Goal: Task Accomplishment & Management: Manage account settings

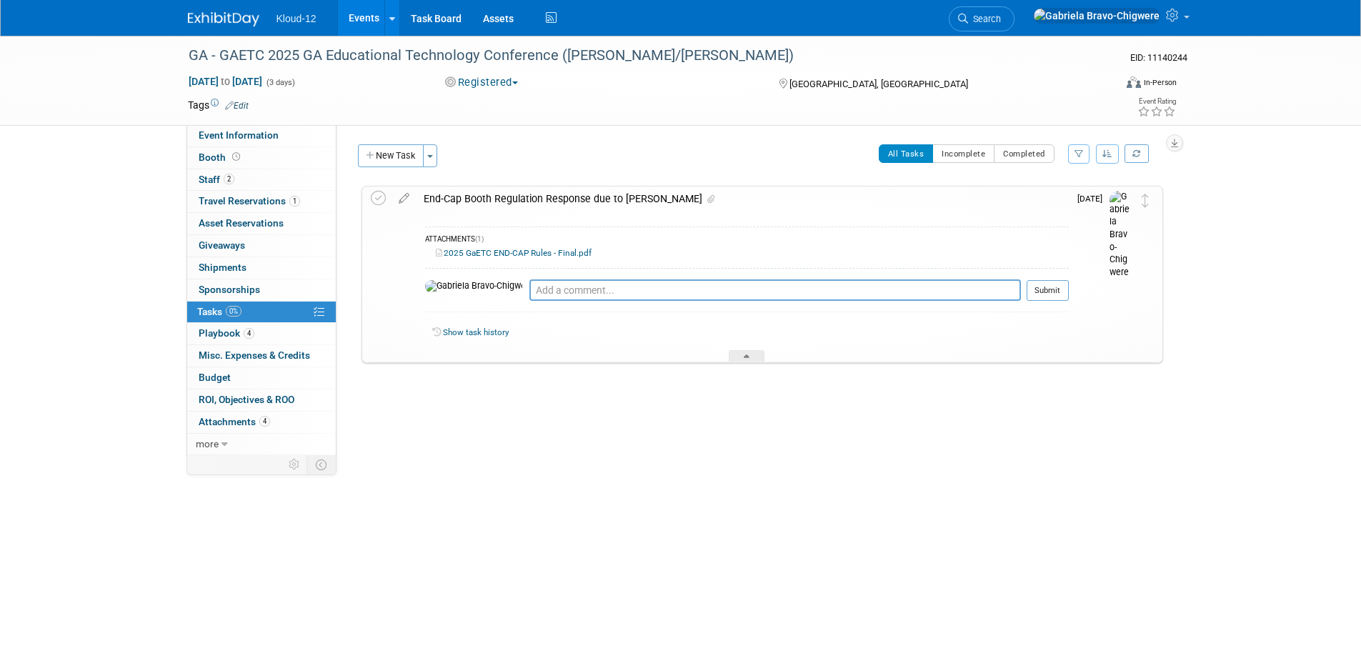
click at [467, 251] on link "2025 GaETC END-CAP Rules - Final.pdf" at bounding box center [514, 253] width 156 height 10
click at [485, 332] on link "Show task history" at bounding box center [476, 332] width 66 height 10
click at [529, 291] on textarea at bounding box center [775, 289] width 492 height 21
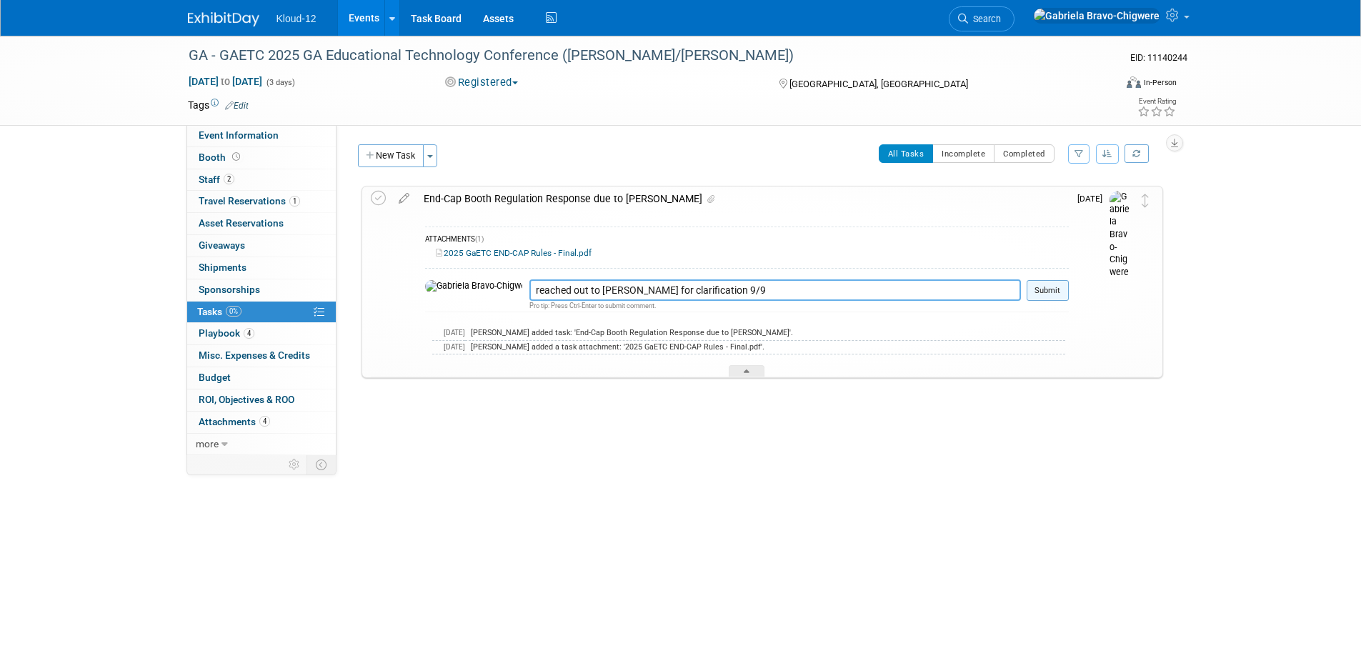
type textarea "reached out to [PERSON_NAME] for clarification 9/9"
click at [1037, 287] on button "Submit" at bounding box center [1048, 290] width 42 height 21
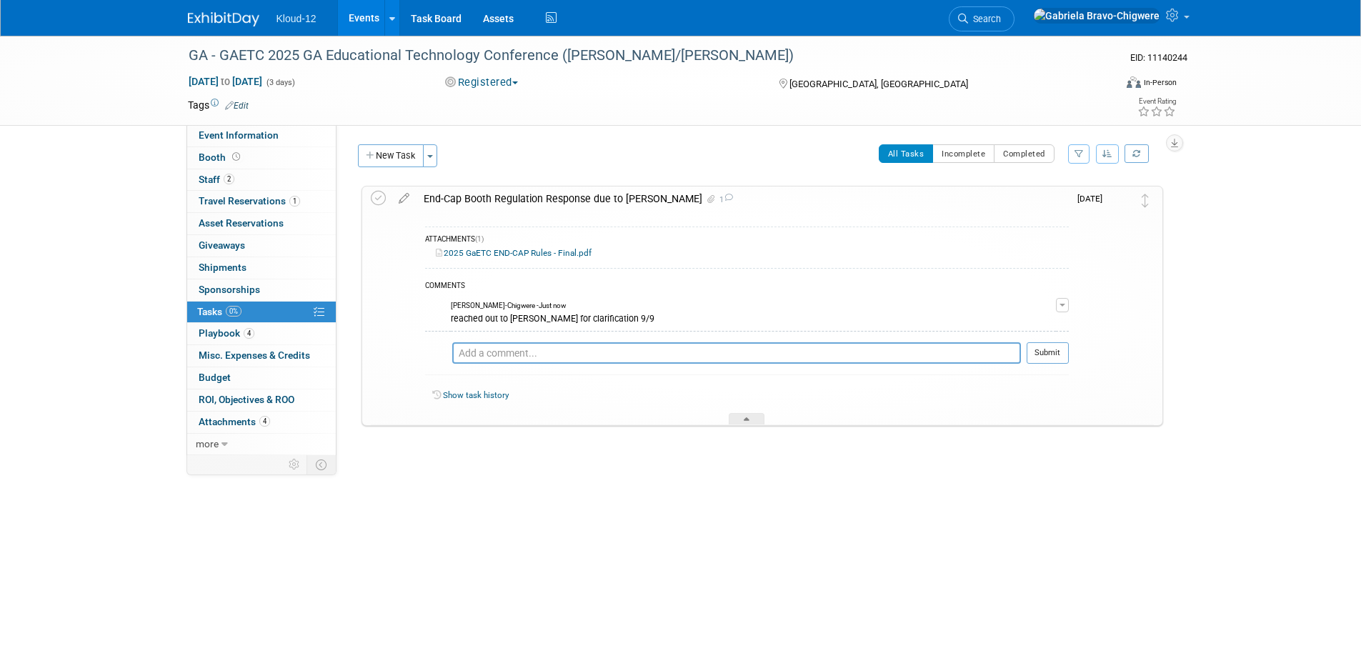
click at [509, 201] on div "End-Cap Booth Regulation Response due to [PERSON_NAME] 1" at bounding box center [743, 198] width 652 height 24
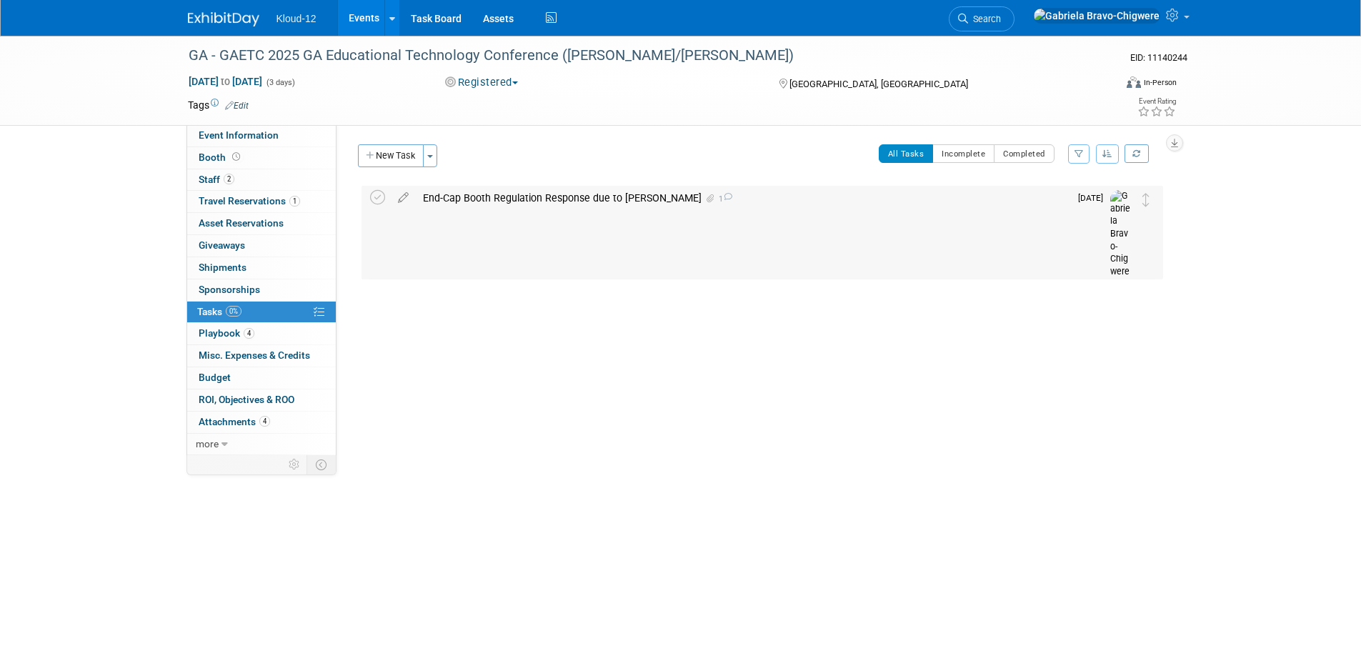
click at [509, 201] on div "End-Cap Booth Regulation Response due to [PERSON_NAME] 1" at bounding box center [743, 198] width 654 height 24
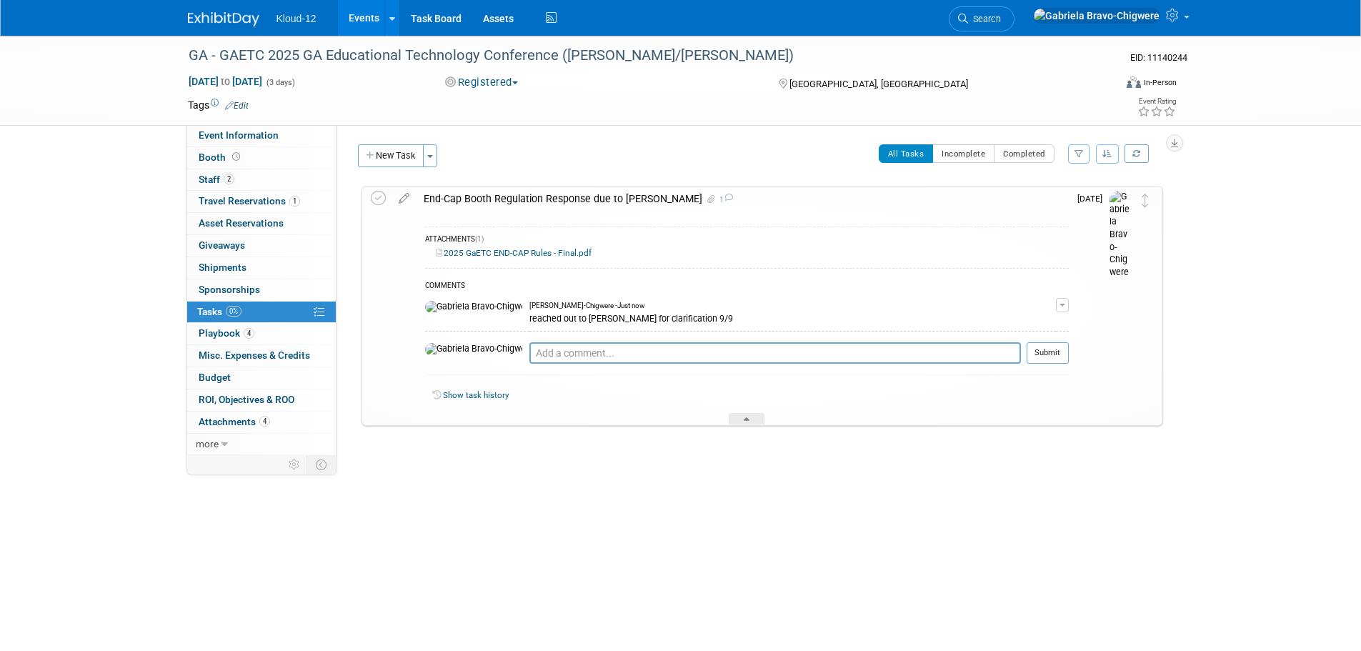
click at [1086, 199] on span "[DATE]" at bounding box center [1093, 199] width 32 height 10
click at [435, 13] on link "Task Board" at bounding box center [436, 18] width 72 height 36
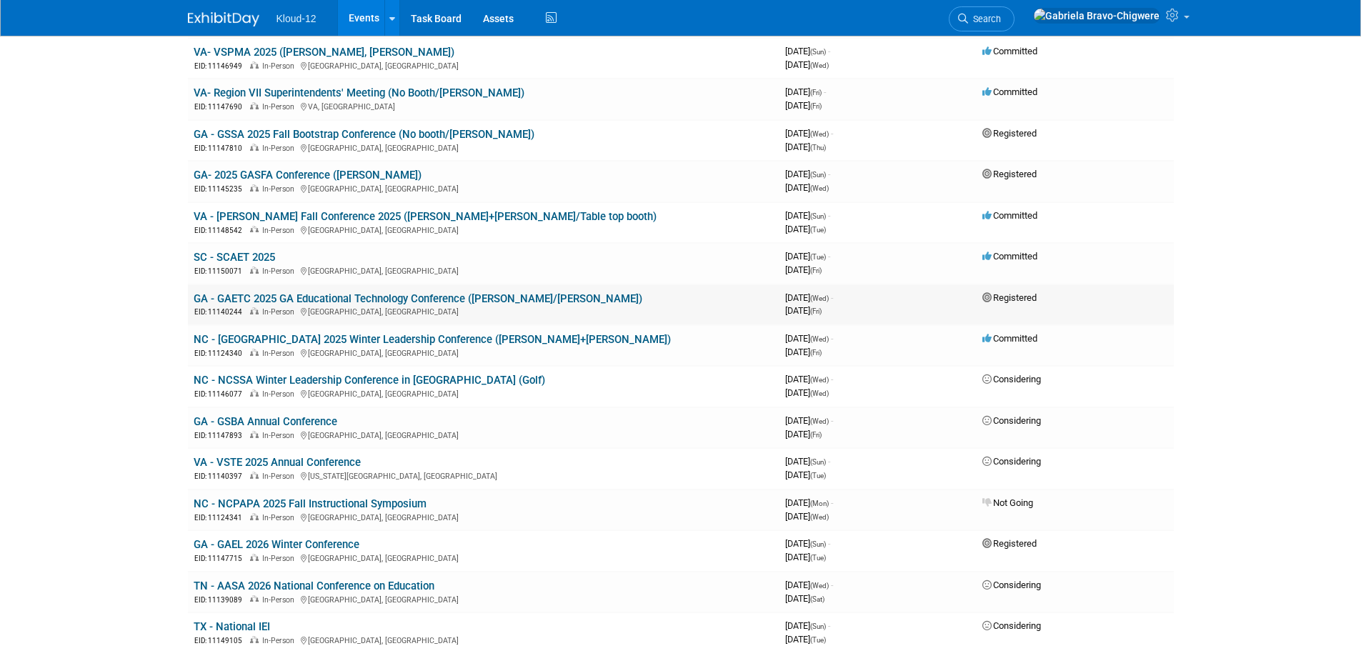
scroll to position [357, 0]
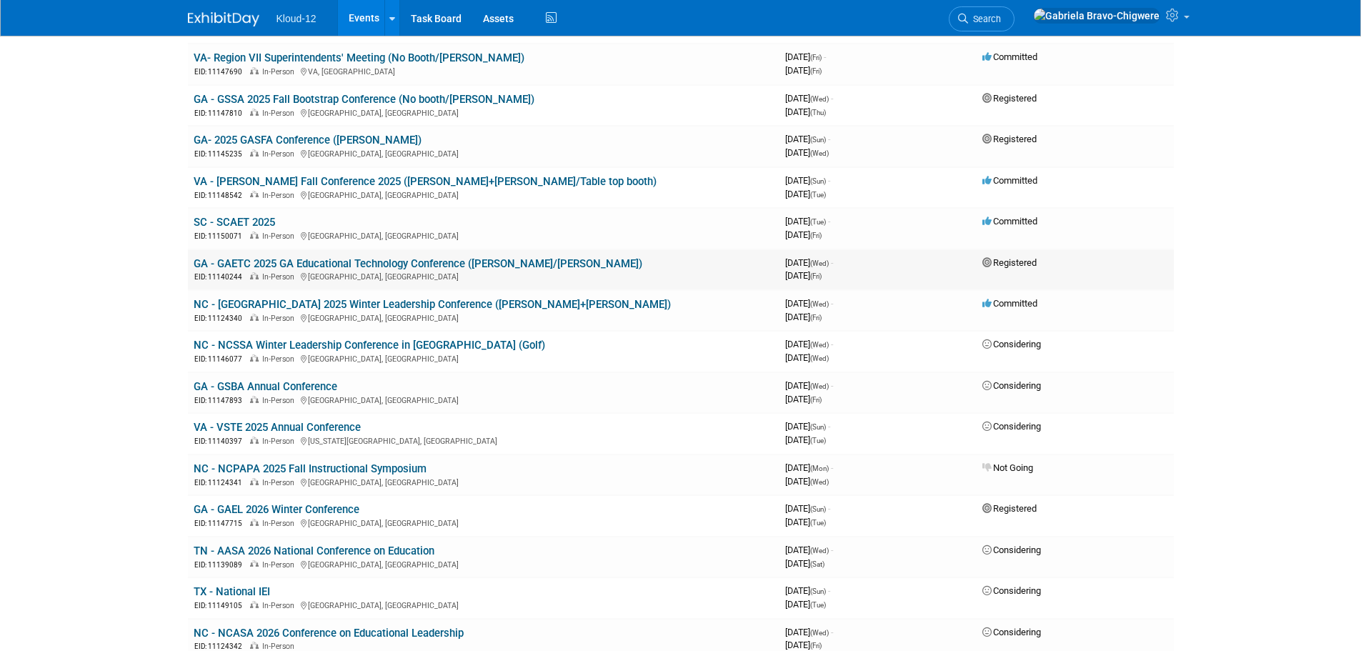
click at [279, 261] on link "GA - GAETC 2025 GA Educational Technology Conference ([PERSON_NAME]/[PERSON_NAM…" at bounding box center [418, 263] width 449 height 13
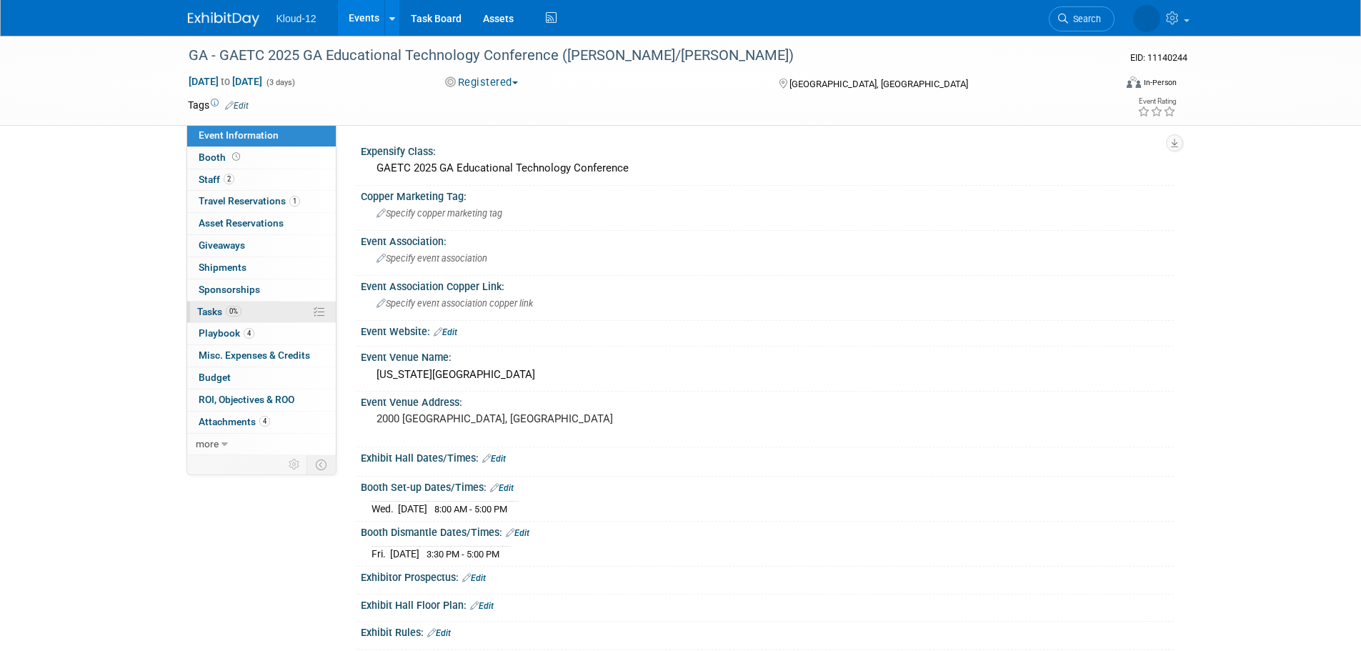
click at [257, 306] on link "0% Tasks 0%" at bounding box center [261, 312] width 149 height 21
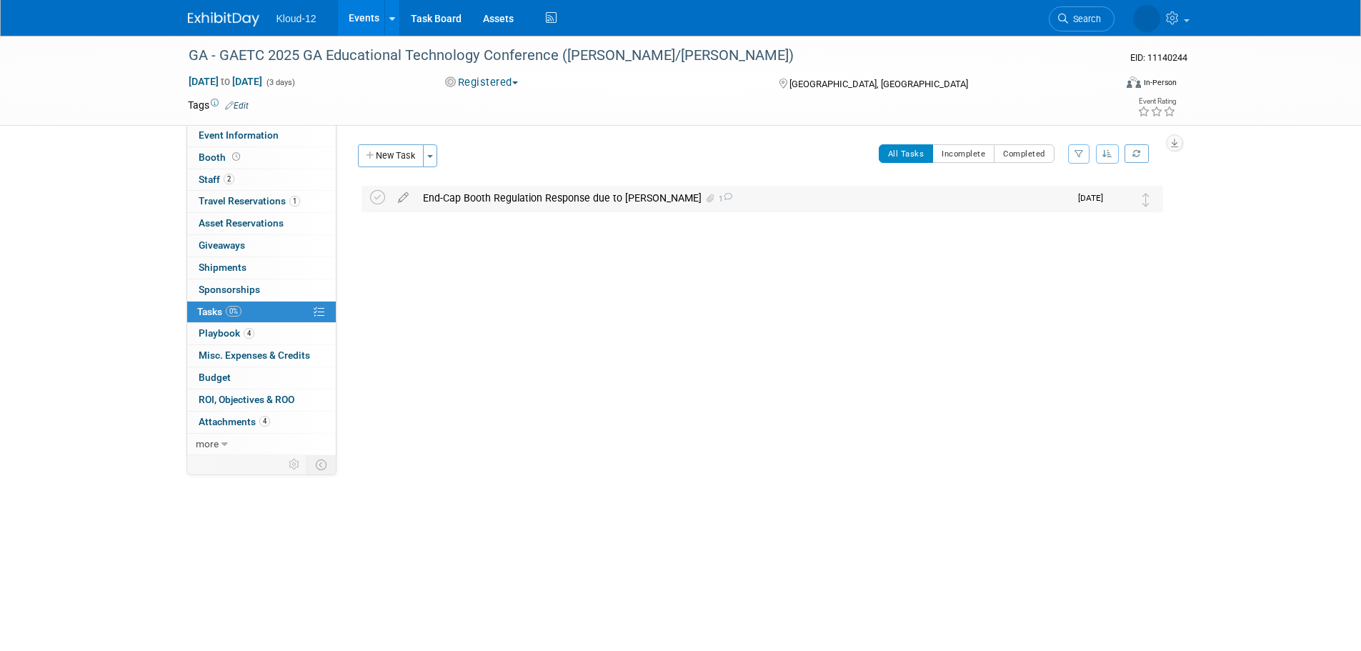
click at [740, 203] on div "End-Cap Booth Regulation Response due to Connie Bond 1" at bounding box center [743, 198] width 654 height 24
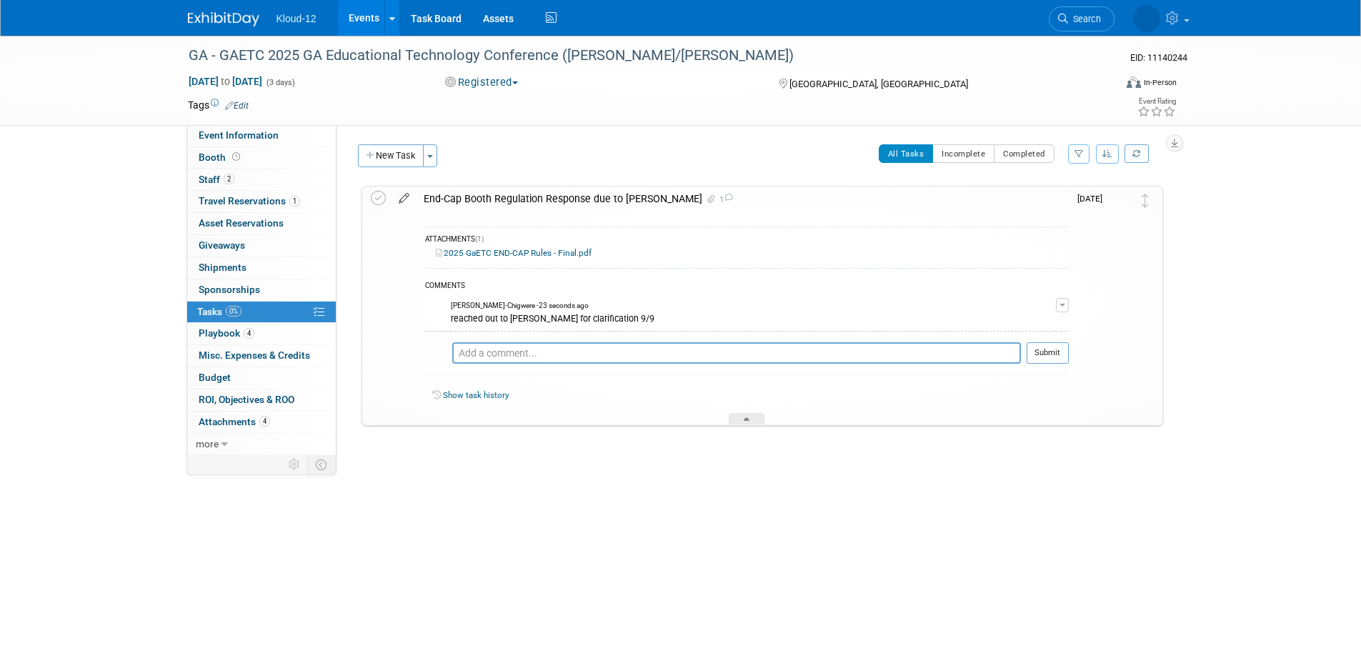
click at [406, 199] on icon at bounding box center [404, 195] width 25 height 18
select select "8"
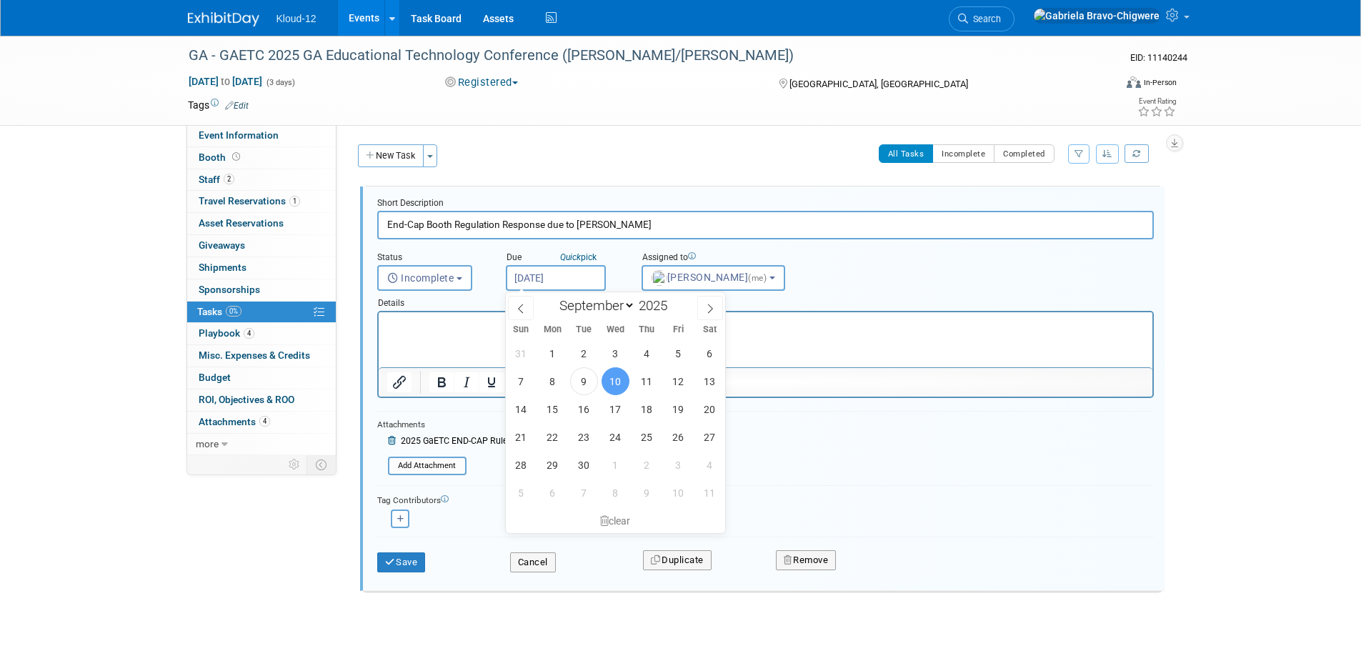
click at [535, 278] on input "Sep 10, 2025" at bounding box center [556, 278] width 100 height 26
click at [682, 383] on span "12" at bounding box center [678, 381] width 28 height 28
type input "Sep 12, 2025"
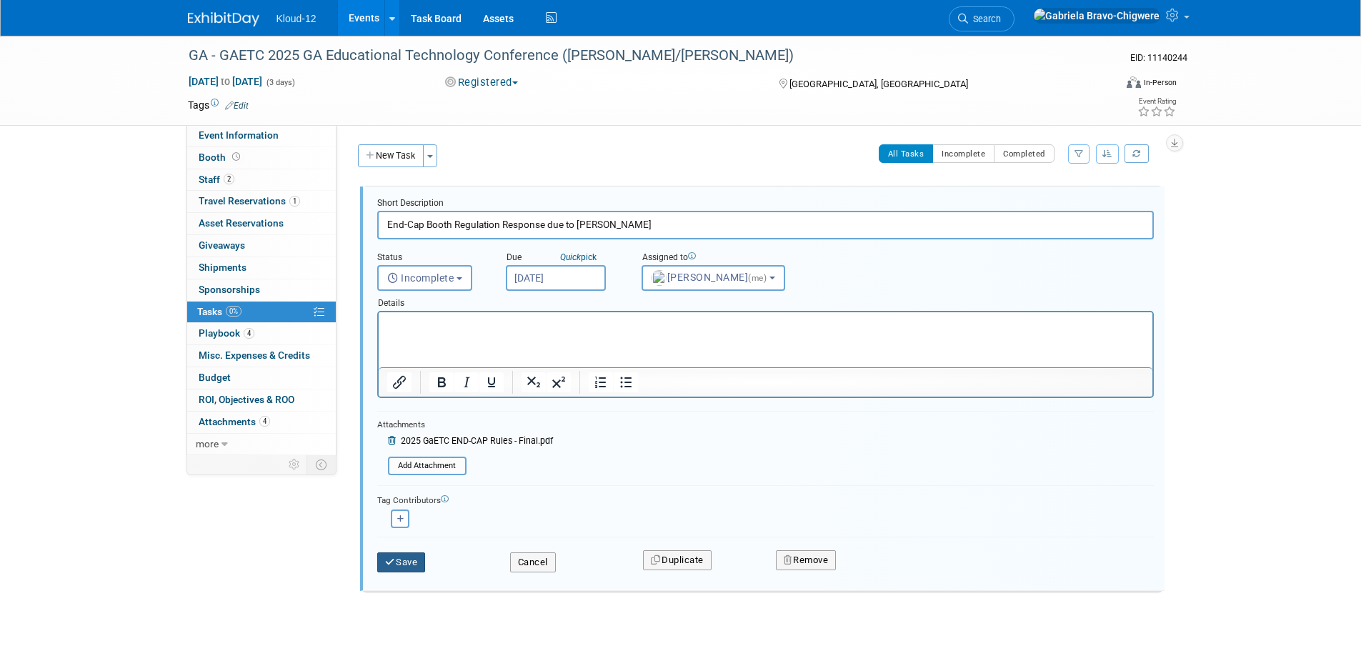
click at [408, 564] on button "Save" at bounding box center [401, 562] width 49 height 20
